Goal: Navigation & Orientation: Understand site structure

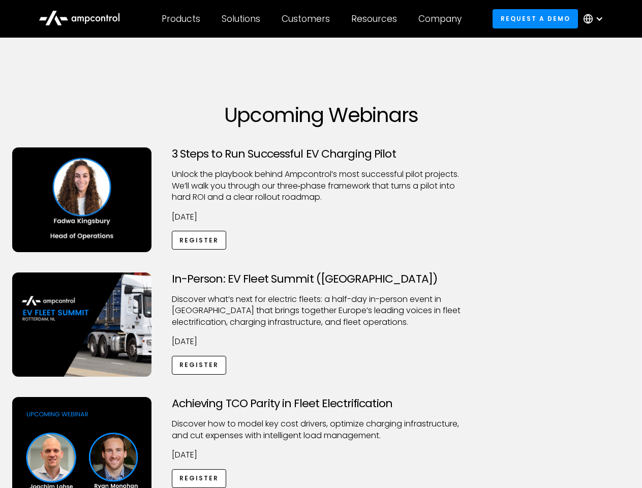
click at [313, 19] on div "Customers" at bounding box center [306, 18] width 48 height 11
click at [181, 19] on div "Products" at bounding box center [181, 18] width 39 height 11
click at [242, 19] on div "Solutions" at bounding box center [241, 18] width 39 height 11
click at [308, 19] on div "Customers" at bounding box center [306, 18] width 48 height 11
click at [376, 19] on div "Resources" at bounding box center [374, 18] width 46 height 11
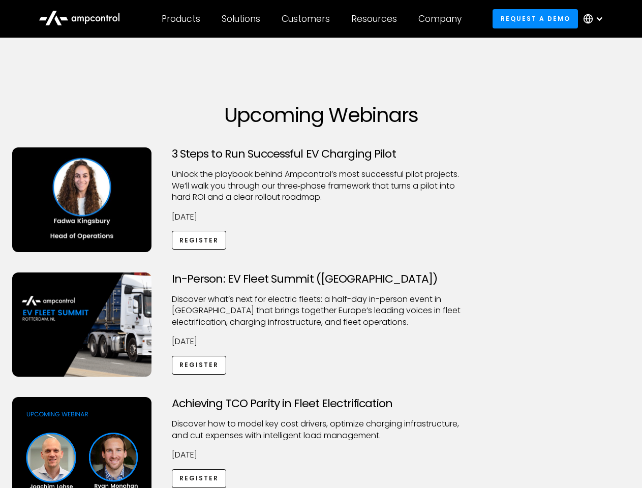
click at [443, 19] on div "Company" at bounding box center [440, 18] width 43 height 11
click at [596, 19] on div at bounding box center [599, 19] width 8 height 8
